Goal: Information Seeking & Learning: Learn about a topic

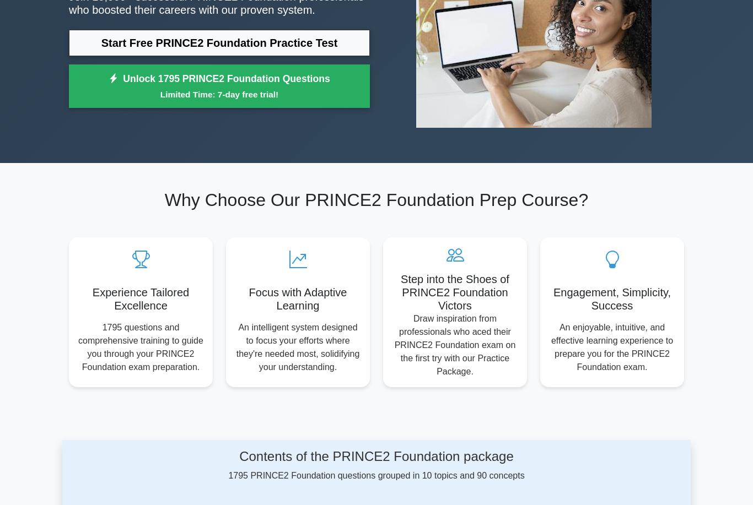
scroll to position [180, 0]
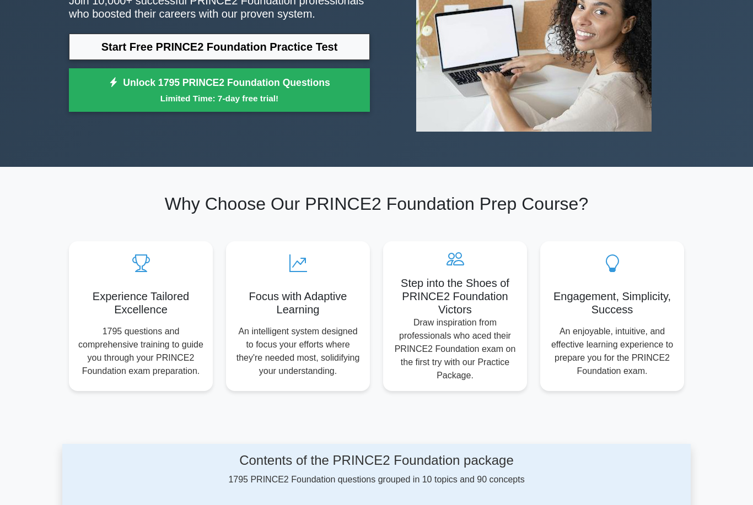
click at [295, 52] on link "Start Free PRINCE2 Foundation Practice Test" at bounding box center [219, 47] width 301 height 26
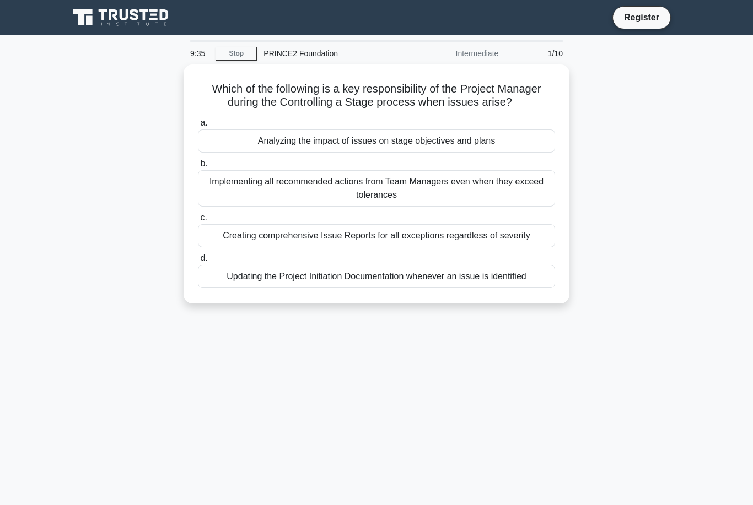
click at [489, 153] on div "Analyzing the impact of issues on stage objectives and plans" at bounding box center [376, 140] width 357 height 23
click at [198, 127] on input "a. Analyzing the impact of issues on stage objectives and plans" at bounding box center [198, 123] width 0 height 7
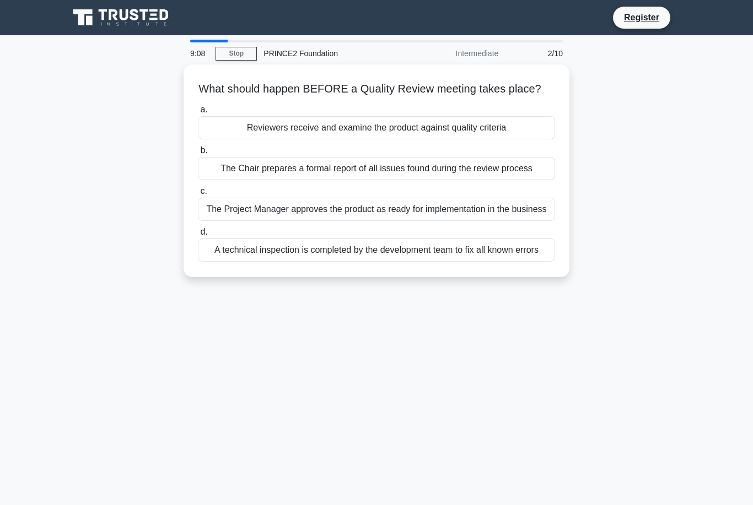
click at [498, 262] on div "A technical inspection is completed by the development team to fix all known er…" at bounding box center [376, 250] width 357 height 23
click at [198, 236] on input "d. A technical inspection is completed by the development team to fix all known…" at bounding box center [198, 232] width 0 height 7
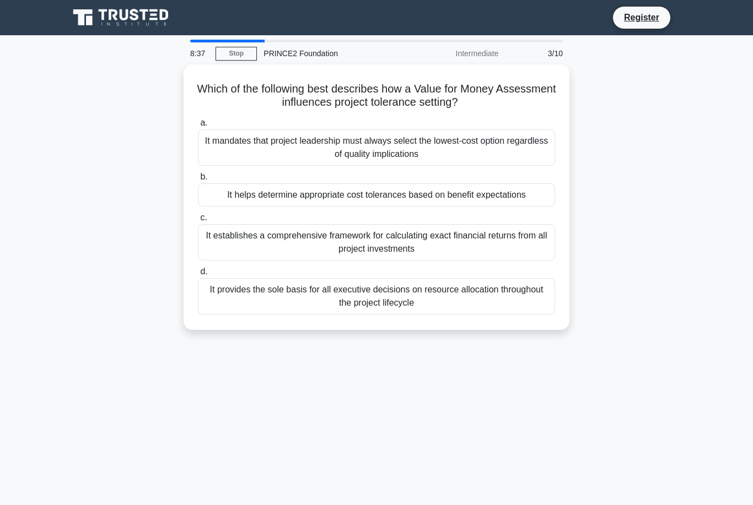
click at [546, 196] on div "It helps determine appropriate cost tolerances based on benefit expectations" at bounding box center [376, 194] width 357 height 23
click at [198, 181] on input "b. It helps determine appropriate cost tolerances based on benefit expectations" at bounding box center [198, 177] width 0 height 7
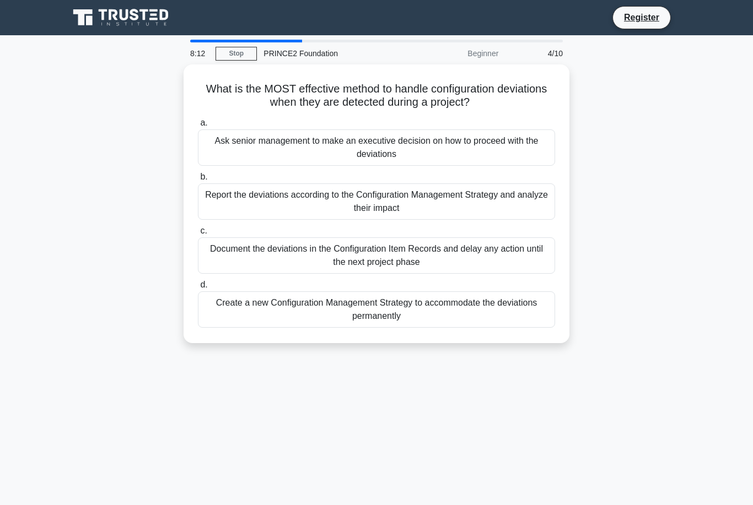
click at [503, 196] on div "Report the deviations according to the Configuration Management Strategy and an…" at bounding box center [376, 201] width 357 height 36
click at [198, 181] on input "b. Report the deviations according to the Configuration Management Strategy and…" at bounding box center [198, 177] width 0 height 7
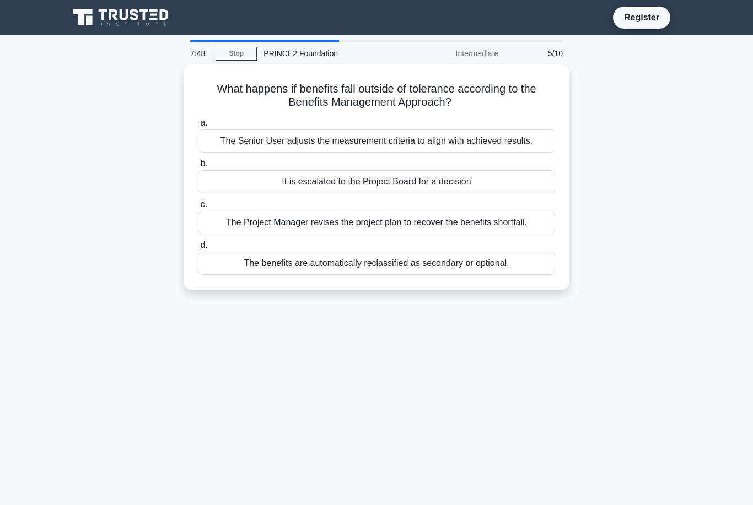
click at [510, 275] on div "The benefits are automatically reclassified as secondary or optional." at bounding box center [376, 263] width 357 height 23
click at [198, 249] on input "d. The benefits are automatically reclassified as secondary or optional." at bounding box center [198, 245] width 0 height 7
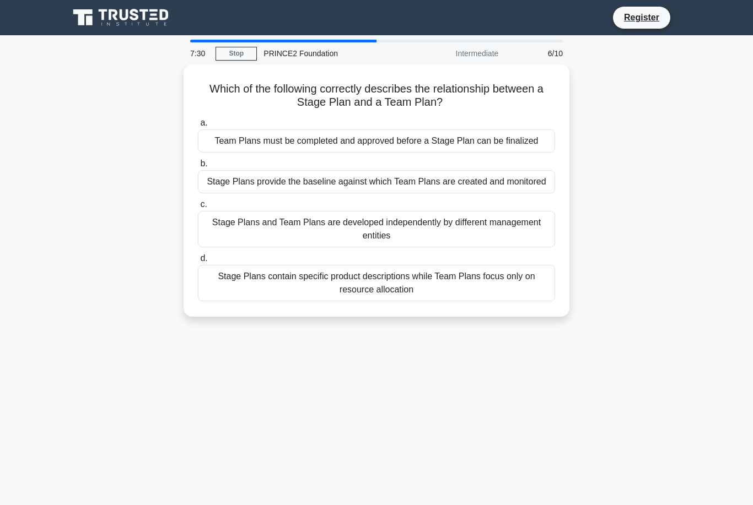
click at [454, 135] on div "Team Plans must be completed and approved before a Stage Plan can be finalized" at bounding box center [376, 140] width 357 height 23
click at [198, 127] on input "a. Team Plans must be completed and approved before a Stage Plan can be finaliz…" at bounding box center [198, 123] width 0 height 7
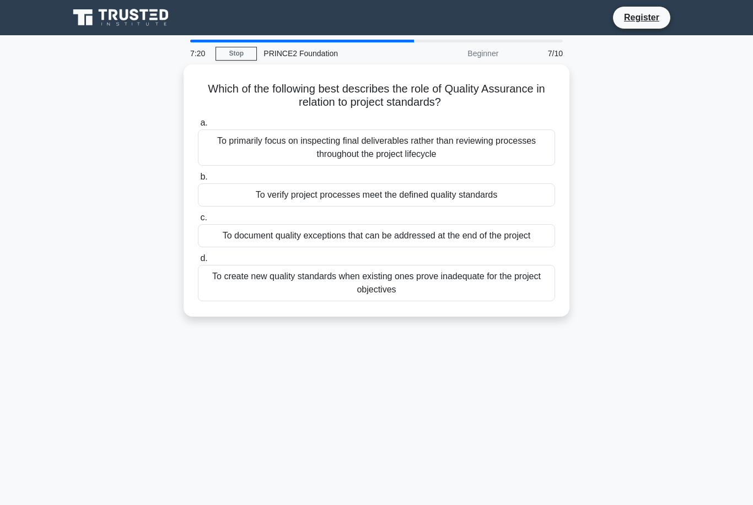
click at [385, 197] on div "To verify project processes meet the defined quality standards" at bounding box center [376, 194] width 357 height 23
click at [198, 181] on input "b. To verify project processes meet the defined quality standards" at bounding box center [198, 177] width 0 height 7
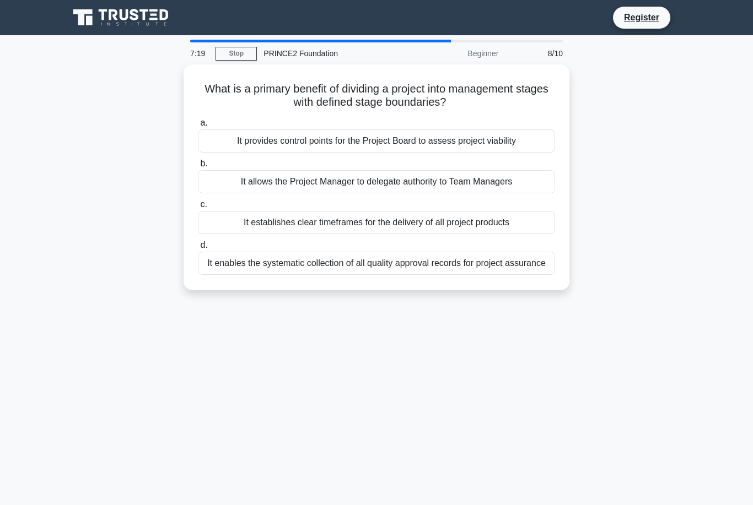
click at [382, 131] on div "It provides control points for the Project Board to assess project viability" at bounding box center [376, 140] width 357 height 23
click at [198, 127] on input "a. It provides control points for the Project Board to assess project viability" at bounding box center [198, 123] width 0 height 7
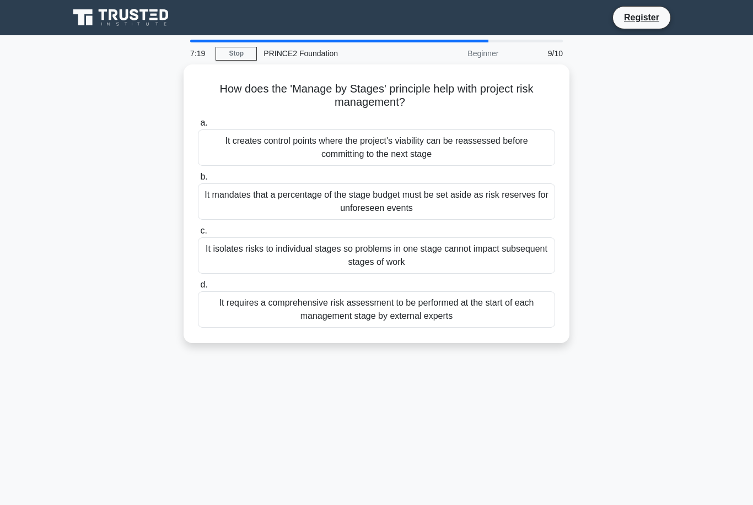
click at [414, 254] on div "It isolates risks to individual stages so problems in one stage cannot impact s…" at bounding box center [376, 255] width 357 height 36
click at [198, 235] on input "c. It isolates risks to individual stages so problems in one stage cannot impac…" at bounding box center [198, 231] width 0 height 7
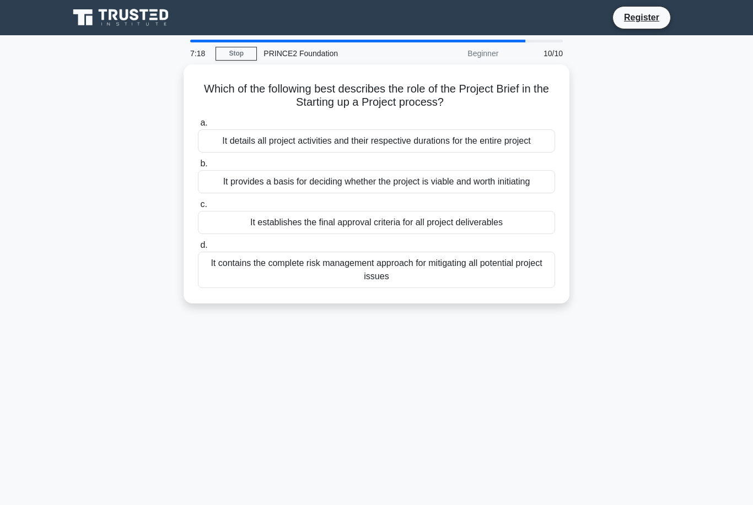
click at [446, 141] on div "It details all project activities and their respective durations for the entire…" at bounding box center [376, 140] width 357 height 23
click at [198, 127] on input "a. It details all project activities and their respective durations for the ent…" at bounding box center [198, 123] width 0 height 7
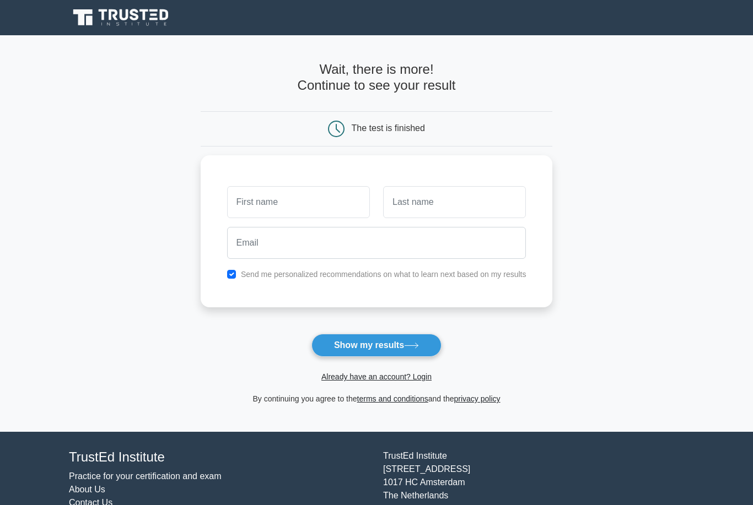
click at [364, 209] on input "text" at bounding box center [298, 202] width 143 height 32
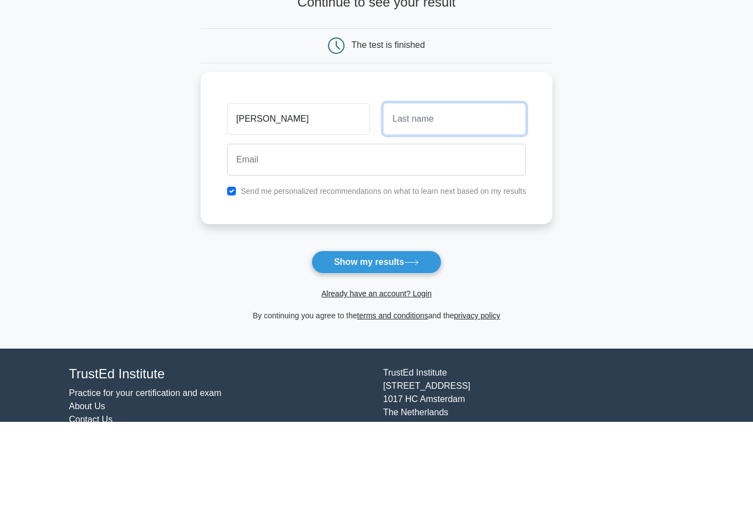
click at [465, 186] on input "text" at bounding box center [454, 202] width 143 height 32
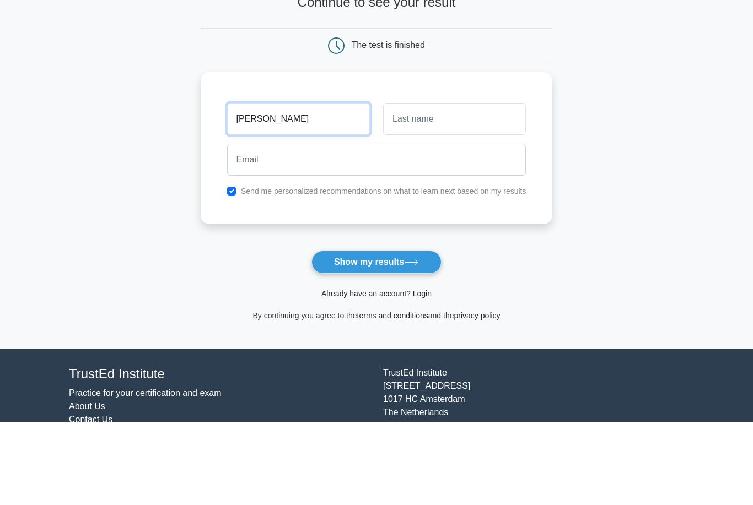
click at [296, 186] on input "Siva naga" at bounding box center [298, 202] width 143 height 32
type input "Siva naga vardhini"
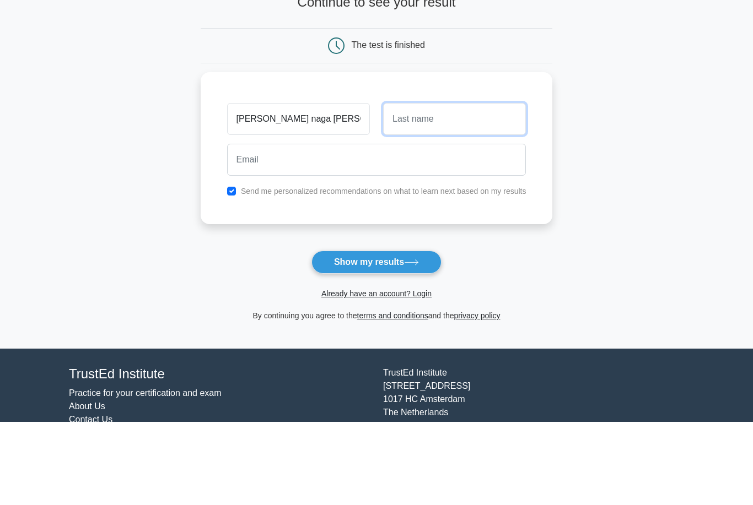
click at [476, 186] on input "text" at bounding box center [454, 202] width 143 height 32
type input "Modugula"
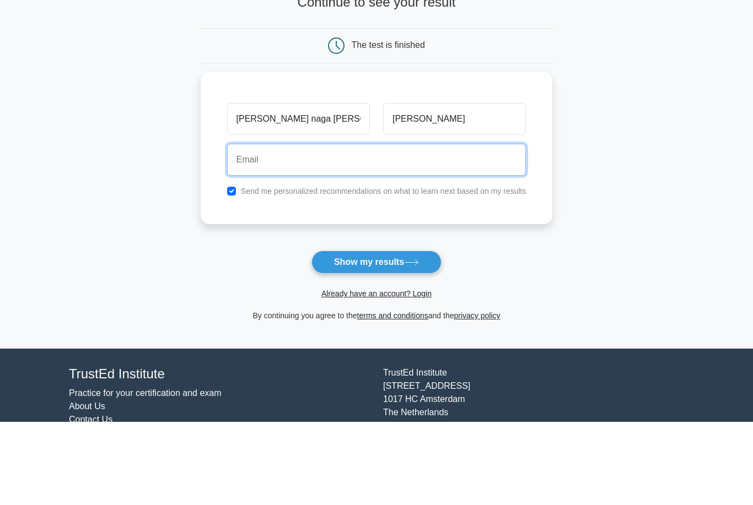
click at [452, 227] on input "email" at bounding box center [376, 243] width 299 height 32
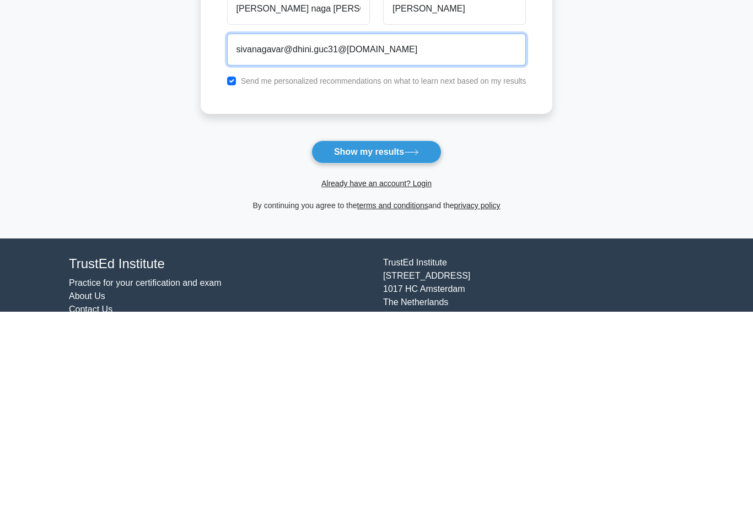
click at [276, 227] on input "sivanagavar@dhini.guc31@gmail.com" at bounding box center [376, 243] width 299 height 32
type input "sivanagavardhini.guc31@gmail.com"
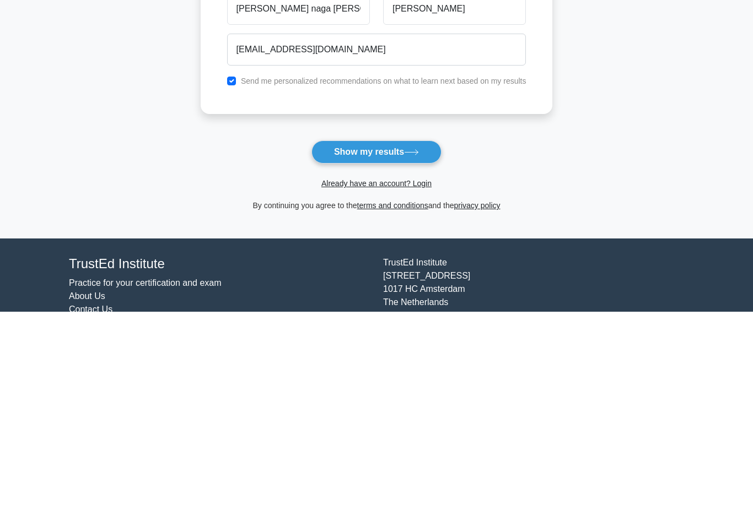
click at [409, 343] on icon at bounding box center [411, 346] width 15 height 6
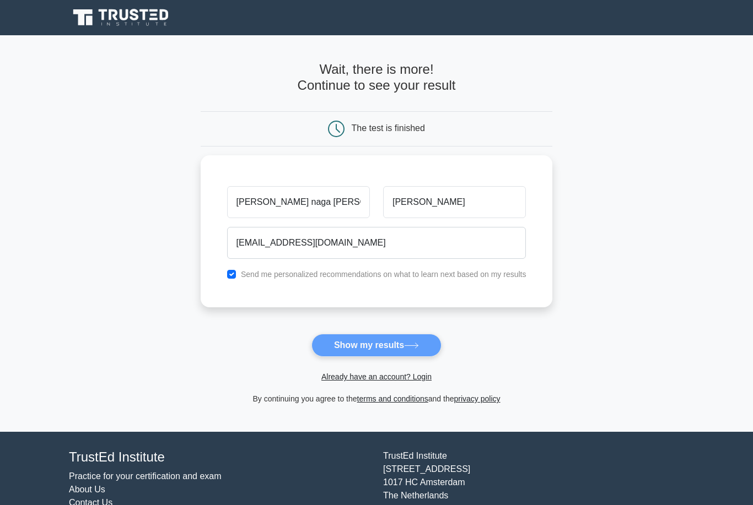
scroll to position [47, 0]
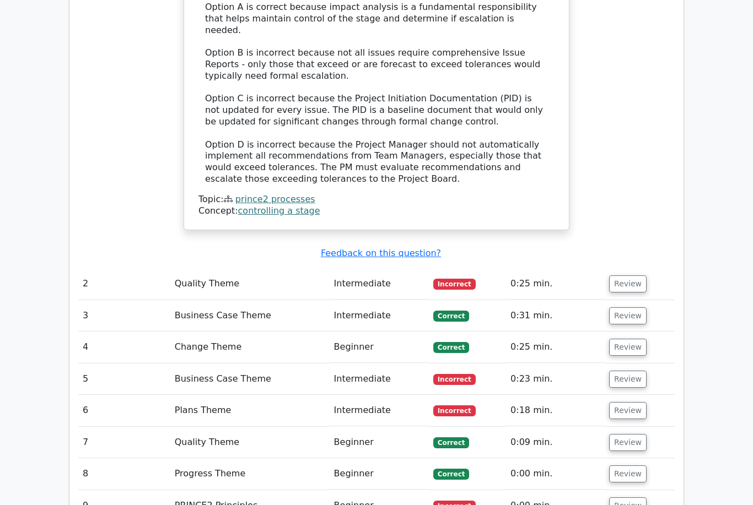
scroll to position [1316, 0]
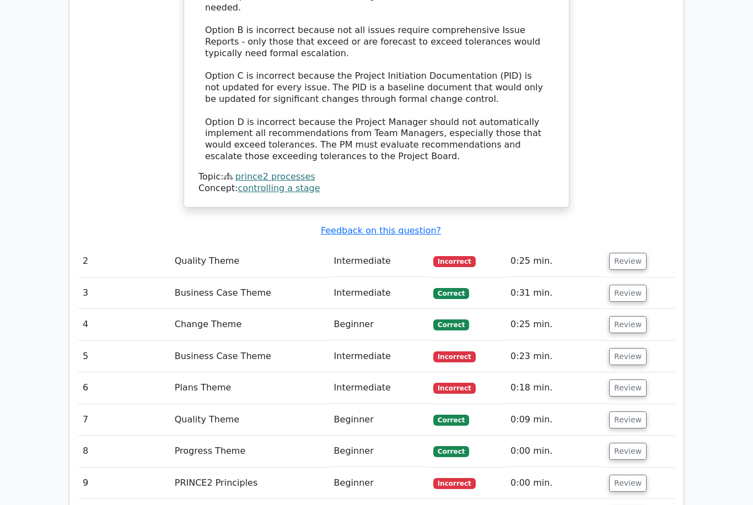
click at [627, 253] on button "Review" at bounding box center [627, 261] width 37 height 17
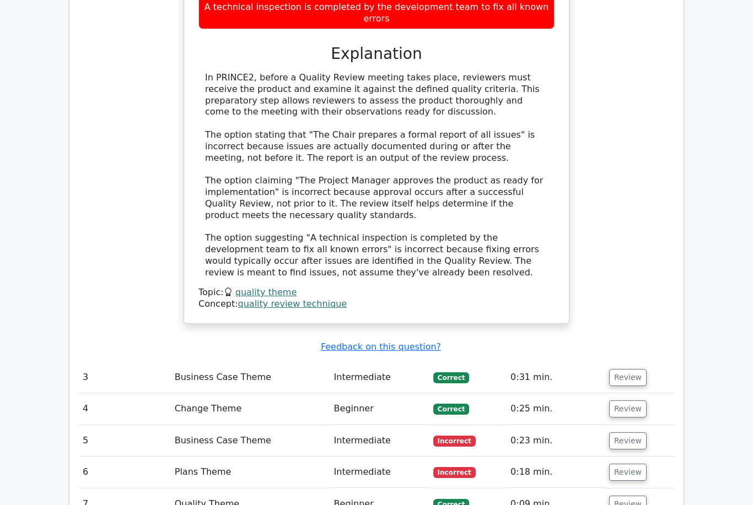
scroll to position [1794, 0]
click at [626, 369] on button "Review" at bounding box center [627, 377] width 37 height 17
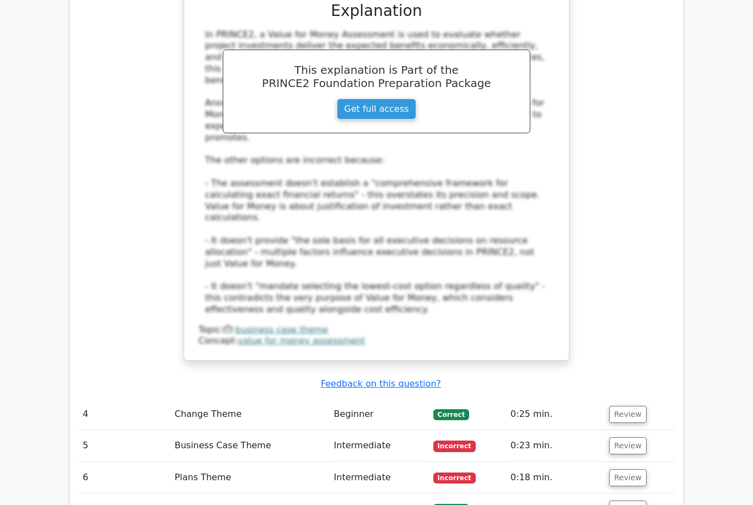
scroll to position [2432, 0]
click at [639, 501] on button "Review" at bounding box center [627, 509] width 37 height 17
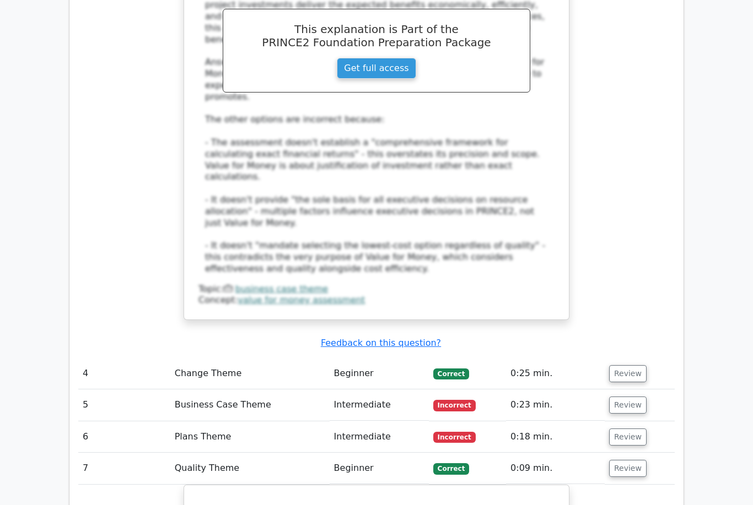
scroll to position [2465, 0]
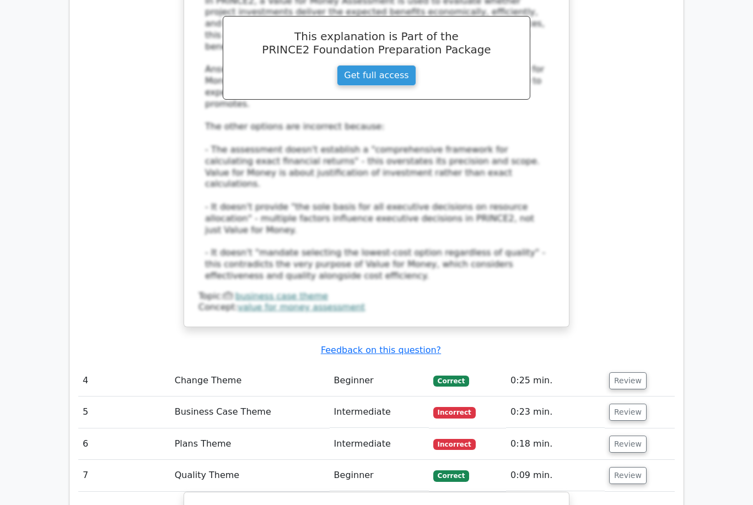
click at [632, 404] on button "Review" at bounding box center [627, 412] width 37 height 17
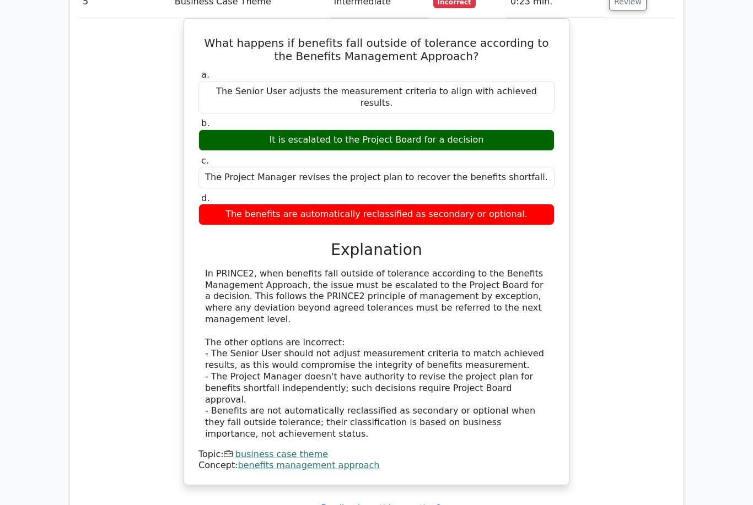
scroll to position [2882, 0]
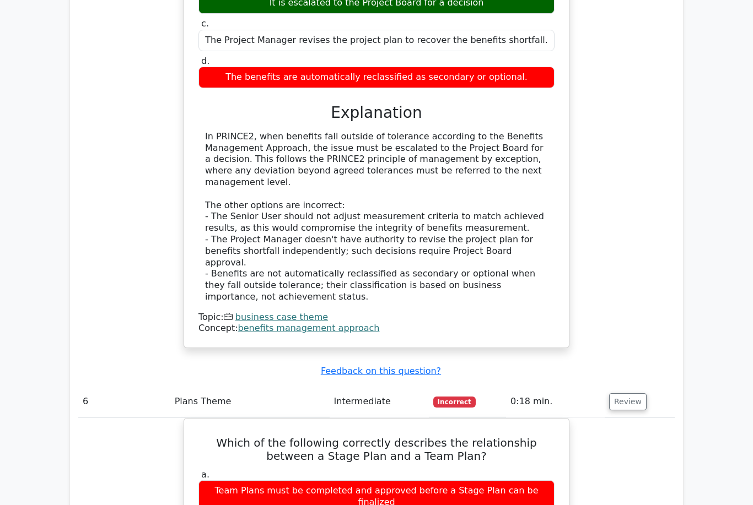
scroll to position [3022, 0]
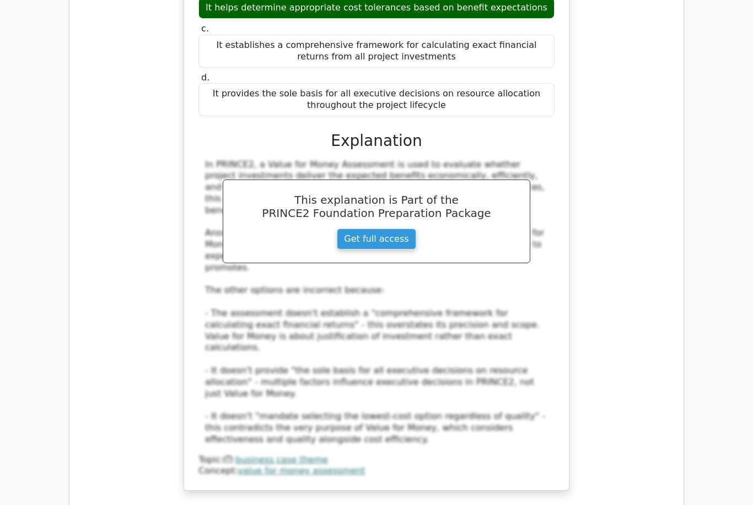
scroll to position [2278, 0]
